Goal: Check status: Check status

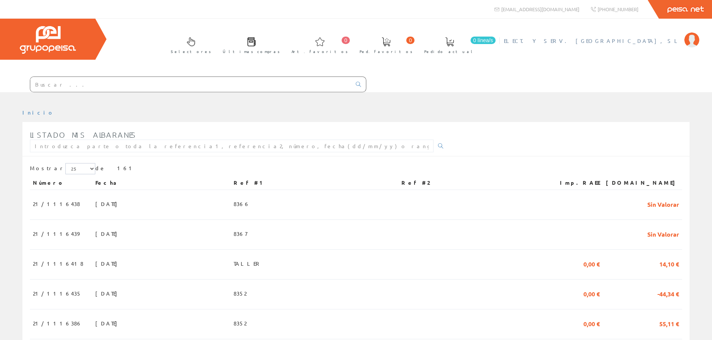
click at [635, 42] on span "ELECT. Y SERV. [GEOGRAPHIC_DATA], SL" at bounding box center [592, 40] width 177 height 7
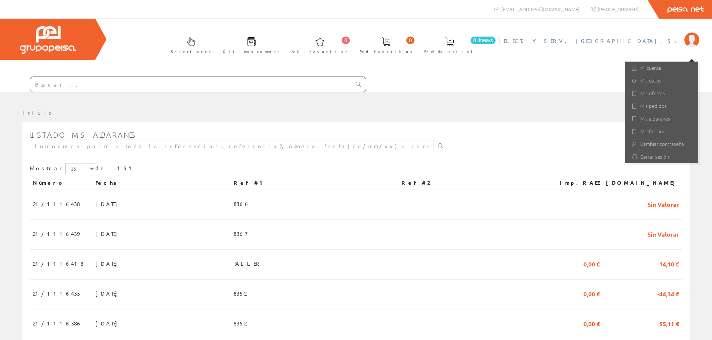
click at [551, 74] on div "Selectores Últimas compras 0 0" at bounding box center [356, 56] width 712 height 74
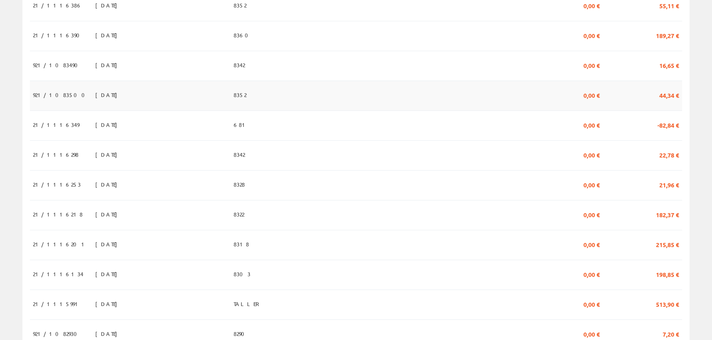
scroll to position [336, 0]
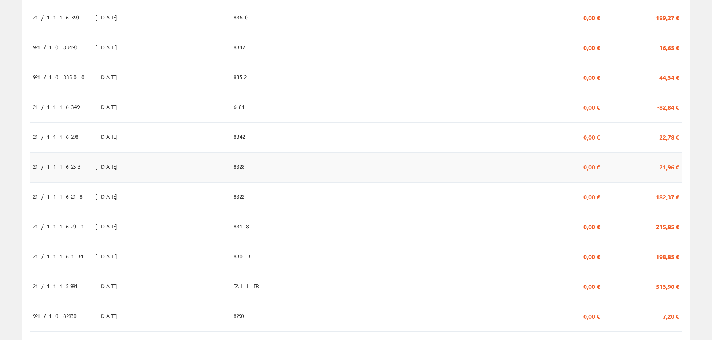
click at [36, 170] on span "21/1116253" at bounding box center [57, 166] width 48 height 13
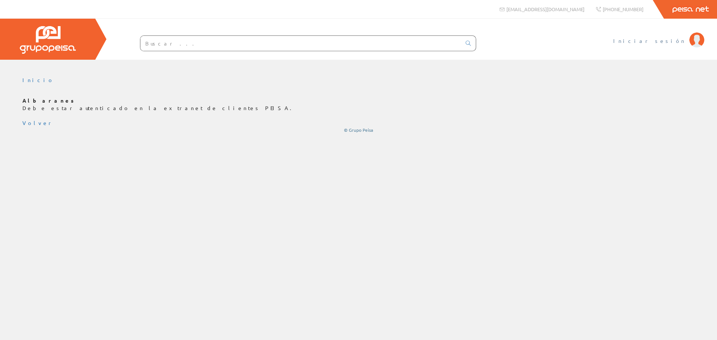
click at [667, 43] on span "Iniciar sesión" at bounding box center [649, 40] width 72 height 7
